Goal: Information Seeking & Learning: Learn about a topic

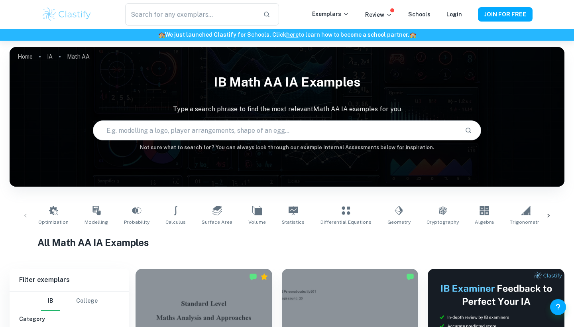
click at [284, 131] on input "text" at bounding box center [275, 130] width 365 height 22
type input "relative value trading"
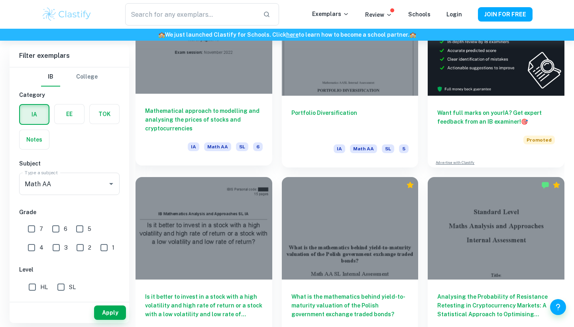
scroll to position [198, 0]
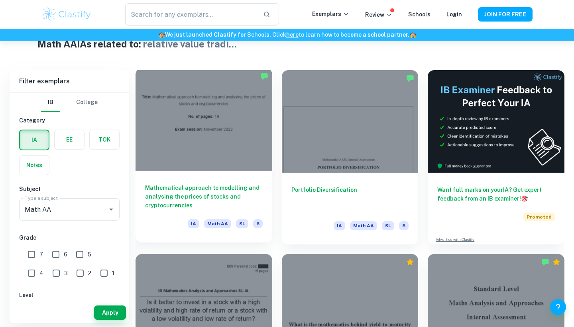
click at [198, 189] on h6 "Mathematical approach to modelling and analysing the prices of stocks and crypt…" at bounding box center [204, 196] width 118 height 26
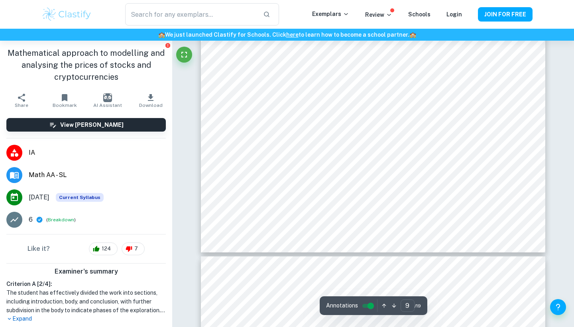
scroll to position [4392, 0]
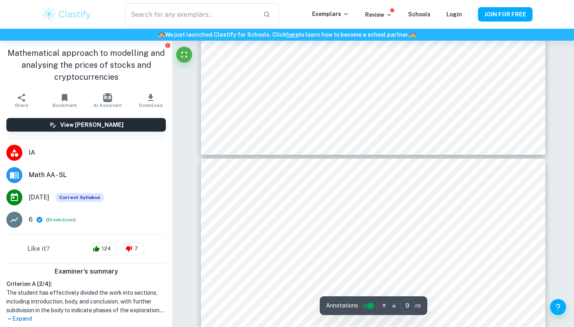
type input "10"
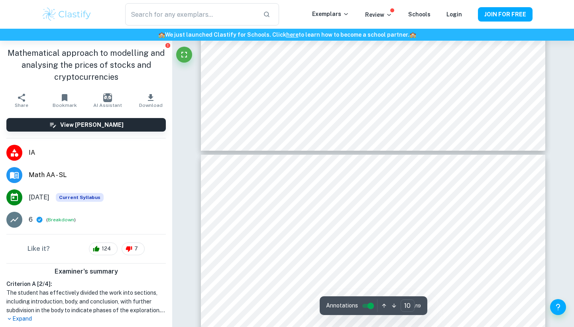
scroll to position [4482, 0]
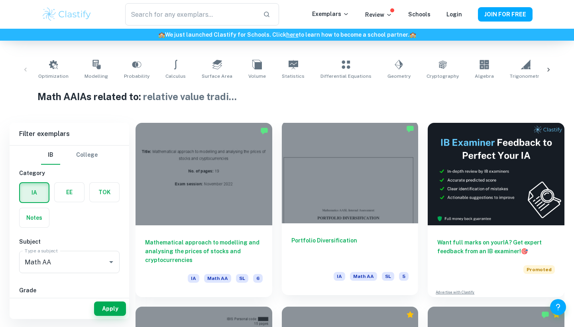
scroll to position [67, 0]
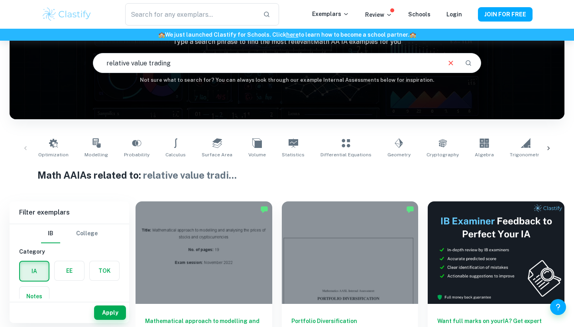
click at [161, 62] on input "relative value trading" at bounding box center [266, 63] width 347 height 22
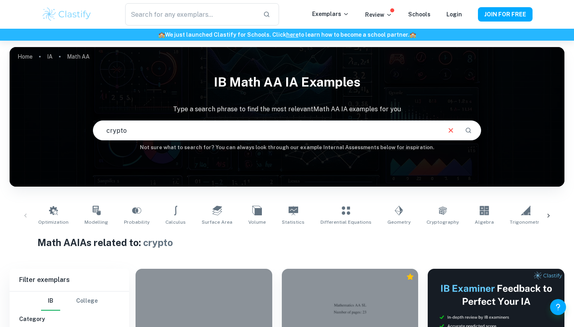
click at [118, 133] on input "crypto" at bounding box center [266, 130] width 347 height 22
type input "cointegration"
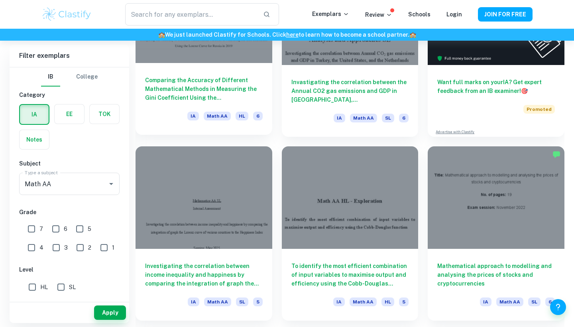
scroll to position [312, 0]
